Goal: Ask a question

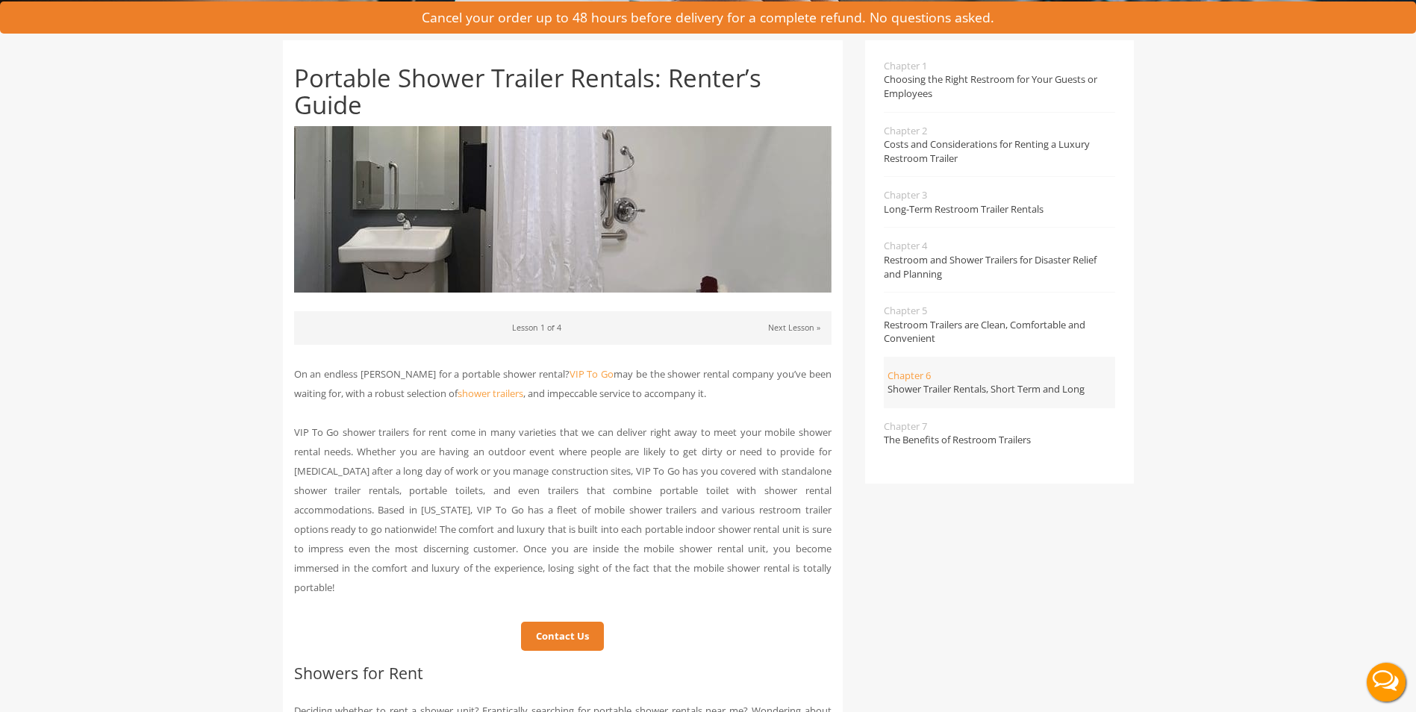
scroll to position [75, 0]
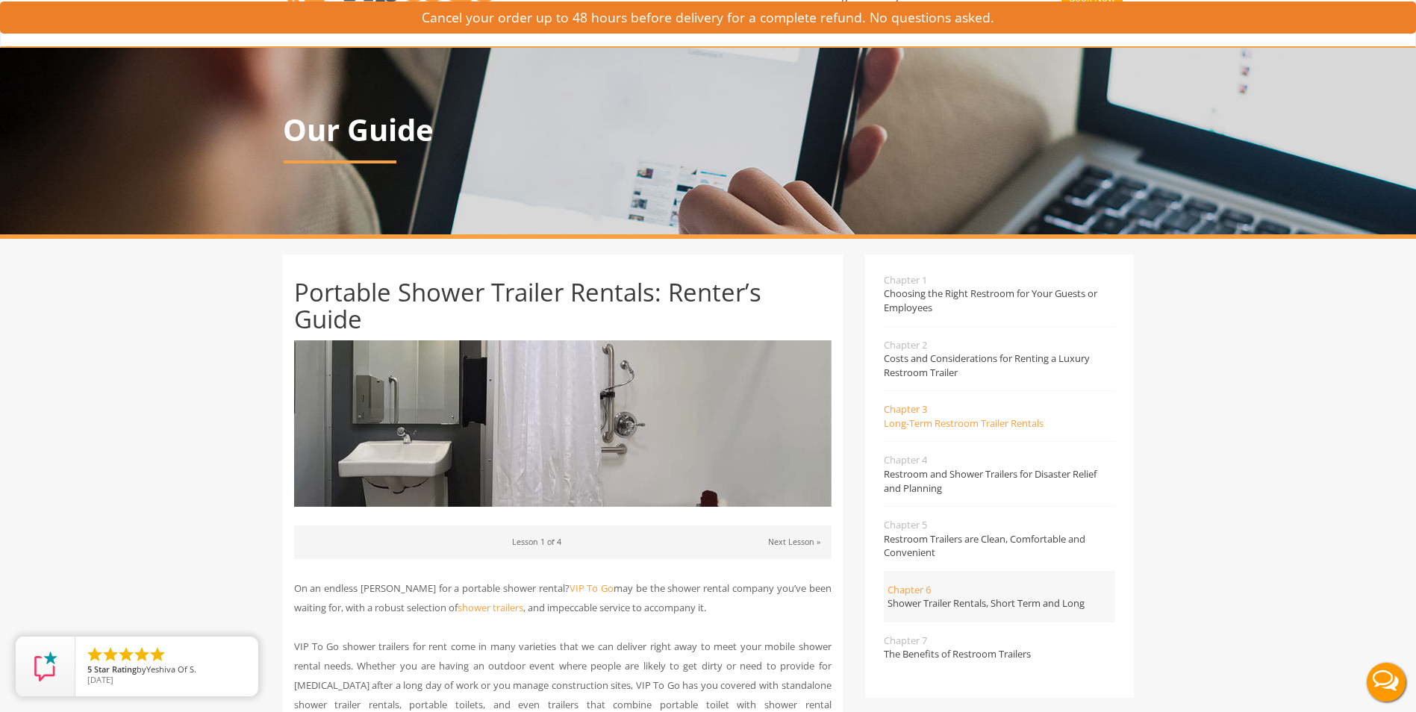
scroll to position [75, 0]
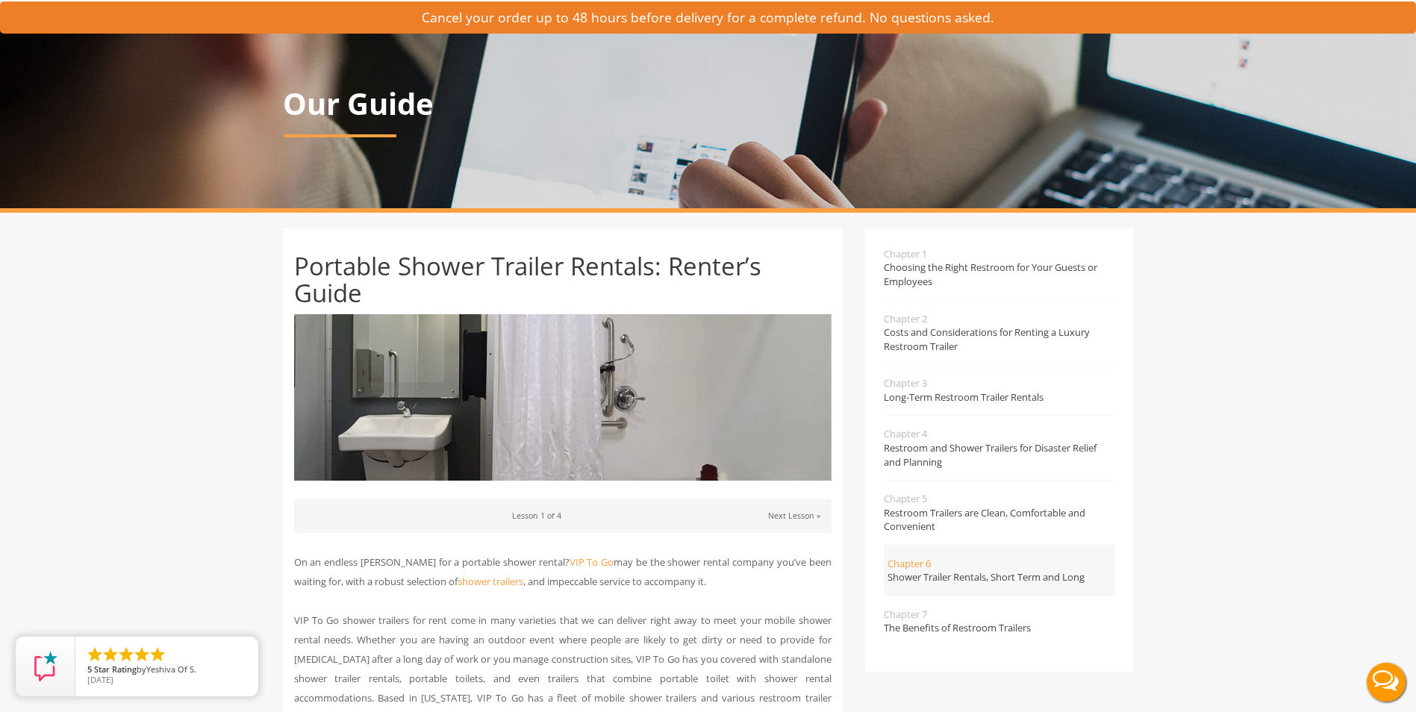
click at [1378, 679] on button "Live Chat" at bounding box center [1387, 683] width 60 height 60
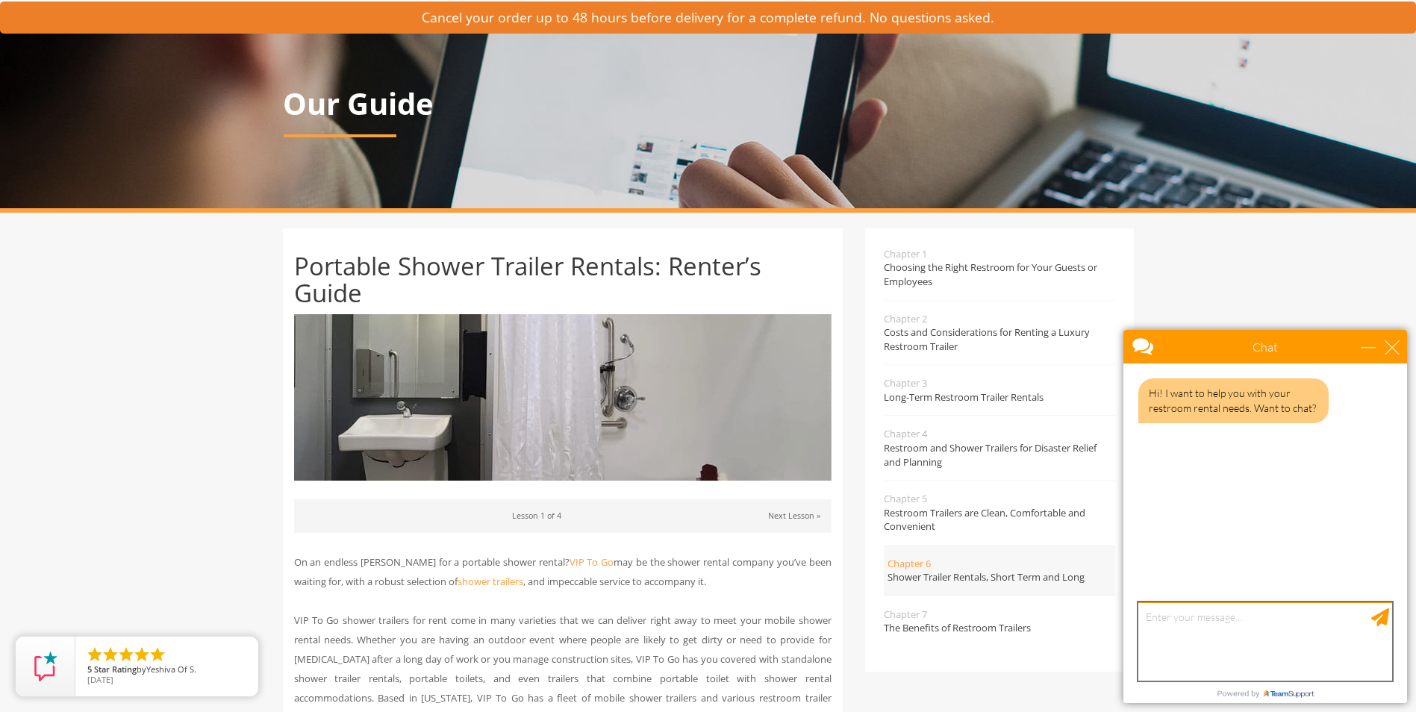
click at [1199, 609] on textarea "type your message" at bounding box center [1266, 642] width 254 height 78
type textarea "Estimate of a 8 shower stall"
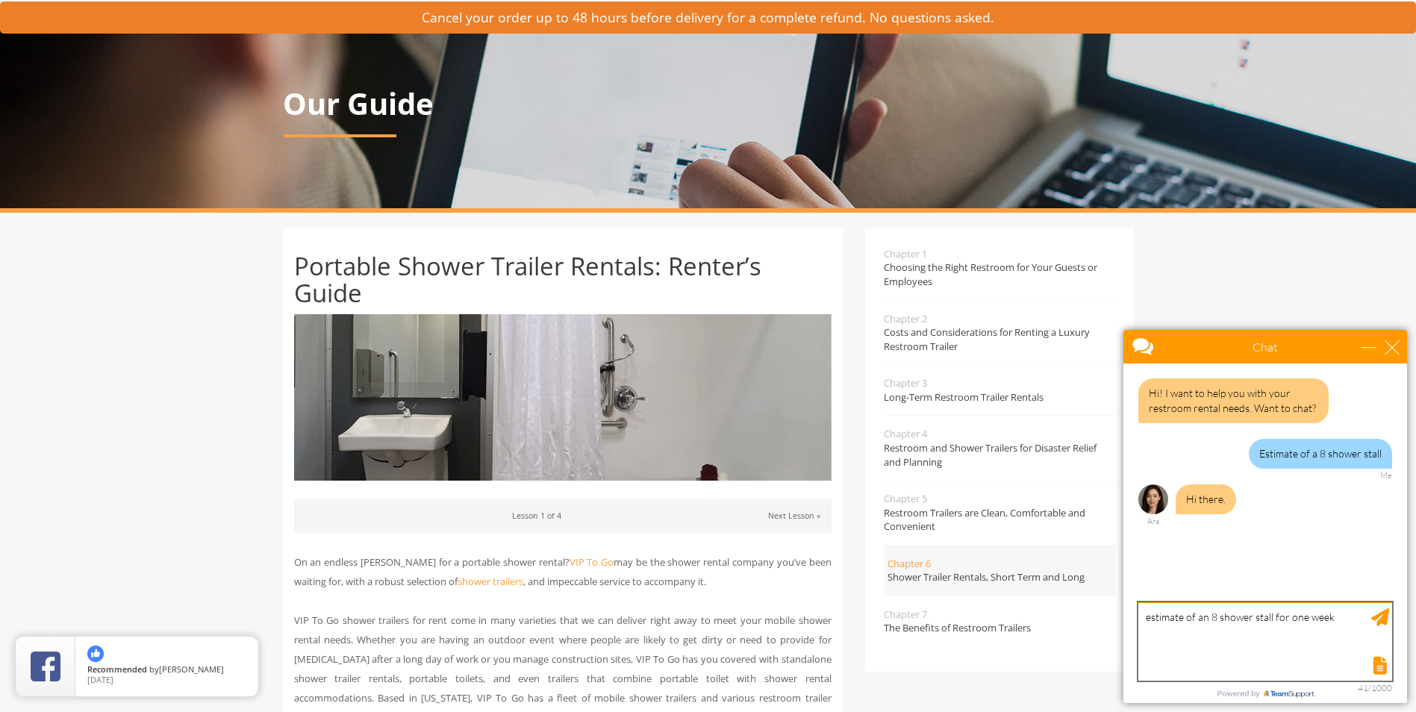
type textarea "estimate of an 8 shower stall for one week"
click at [1372, 622] on div "Send Message" at bounding box center [1381, 618] width 18 height 18
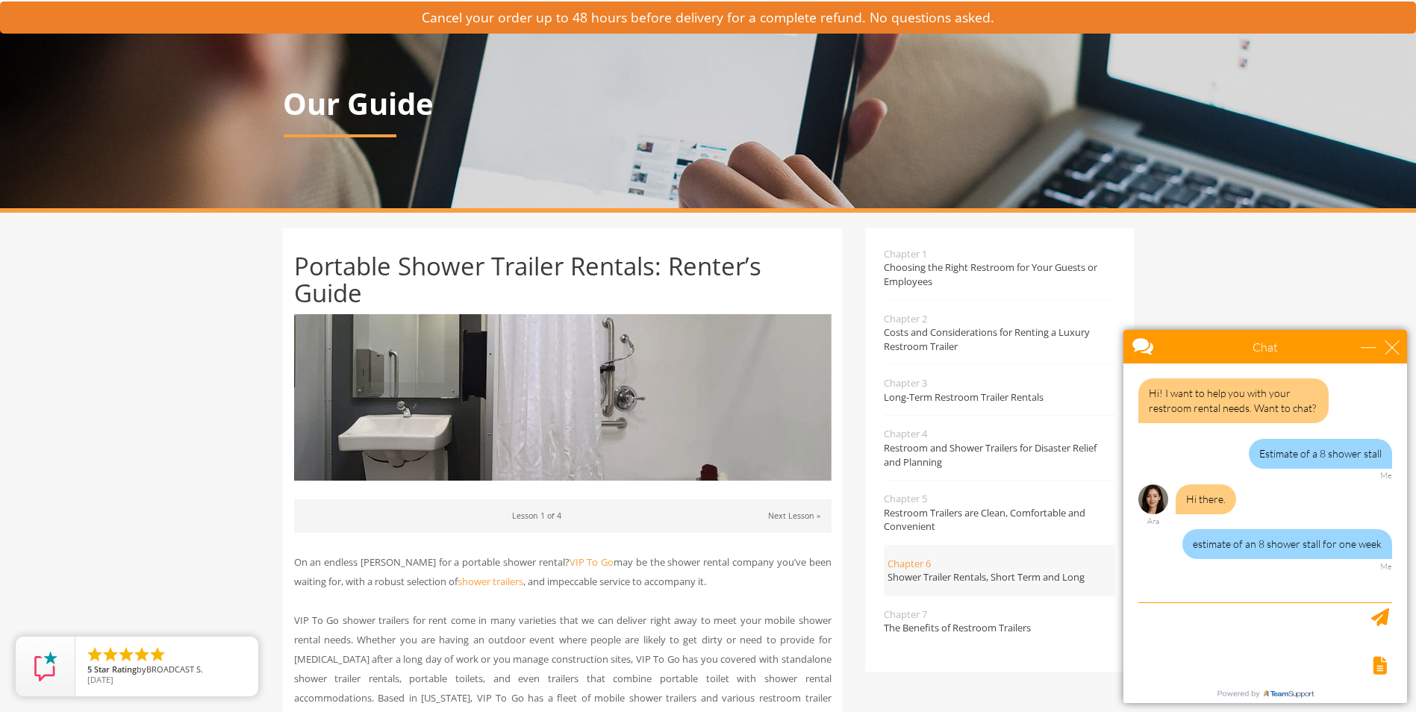
click at [1289, 557] on div "estimate of an 8 shower stall for one week" at bounding box center [1288, 544] width 210 height 30
click at [1148, 495] on img at bounding box center [1154, 500] width 30 height 30
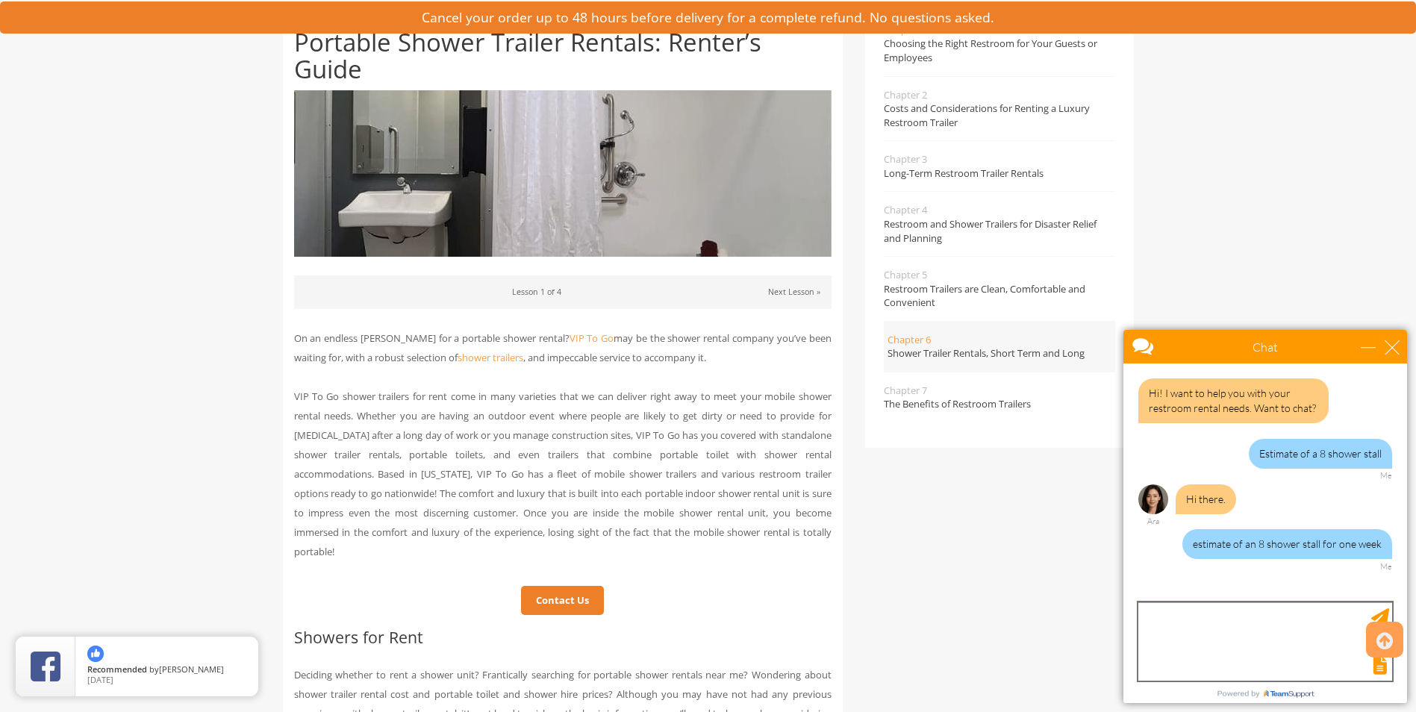
click at [1281, 603] on textarea "type your message" at bounding box center [1266, 642] width 254 height 78
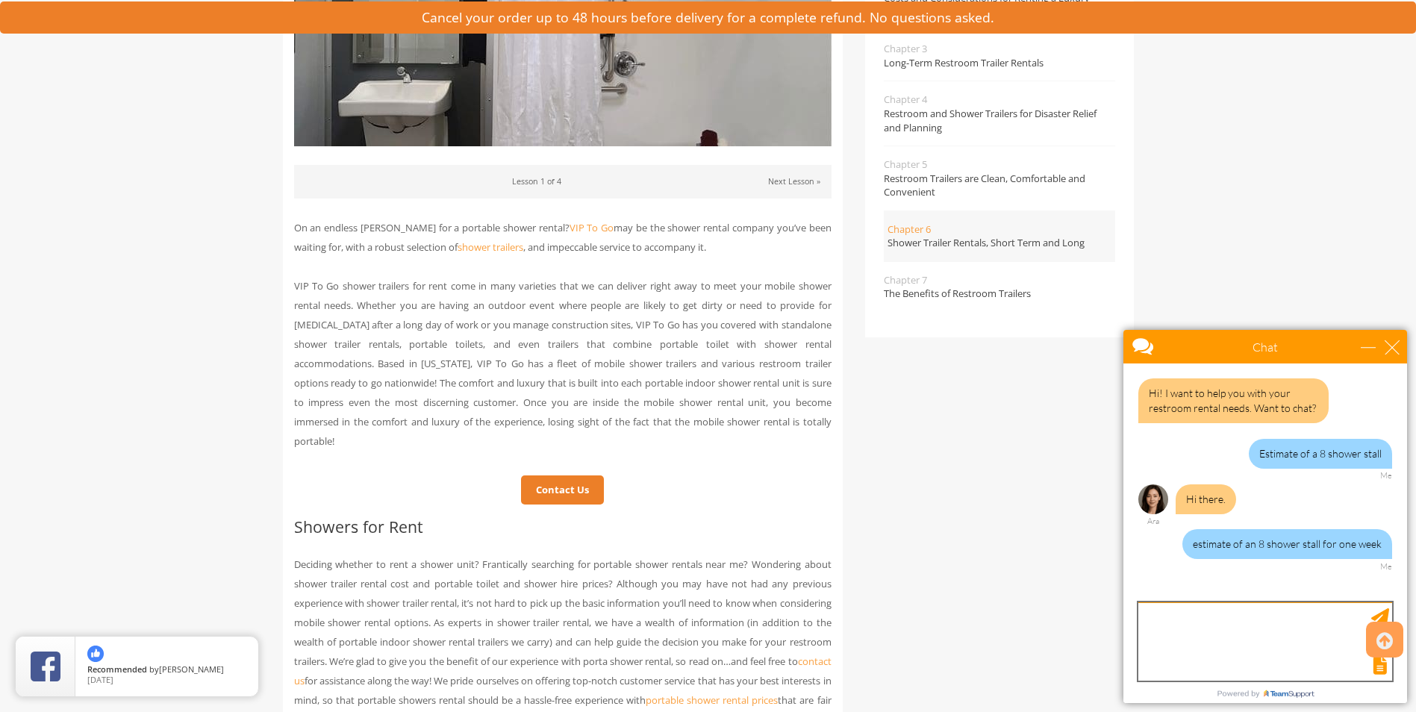
scroll to position [597, 0]
